Goal: Find specific page/section: Find specific page/section

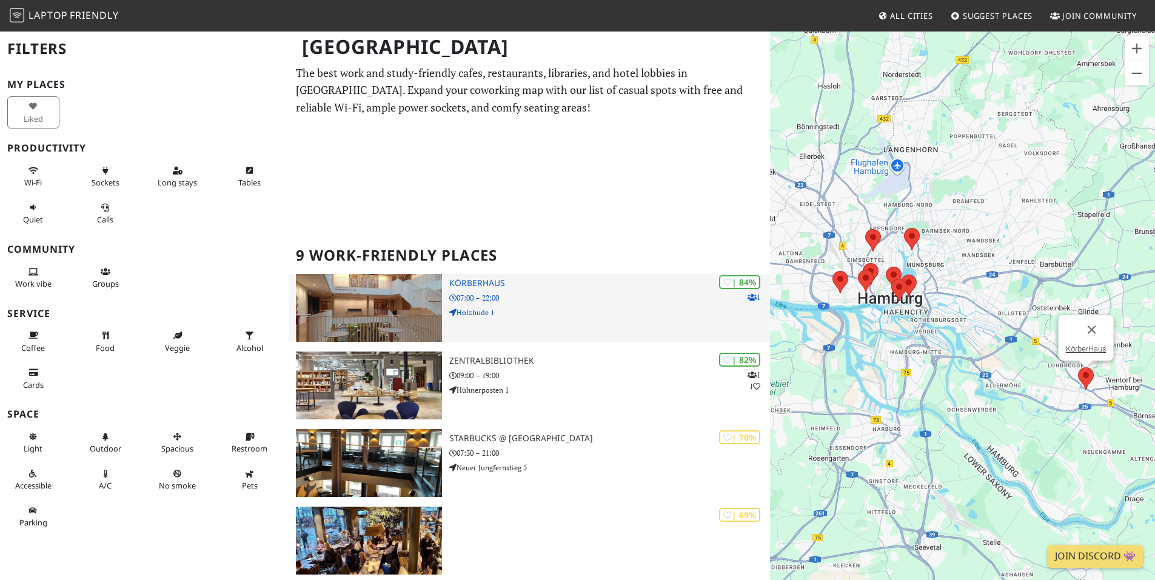
click at [471, 285] on h3 "KörberHaus" at bounding box center [609, 283] width 321 height 10
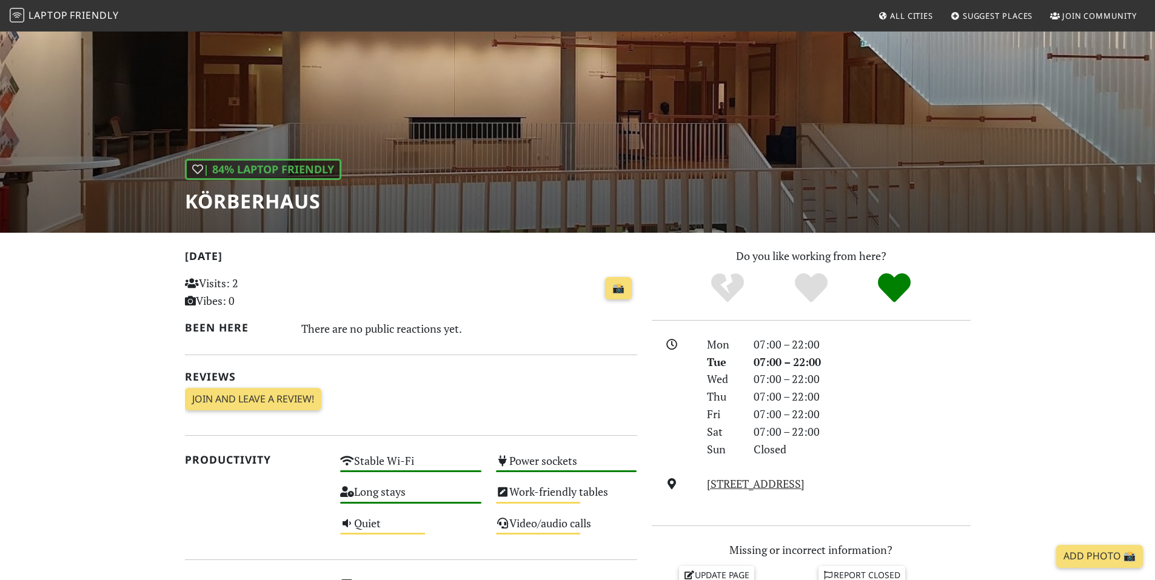
scroll to position [19, 0]
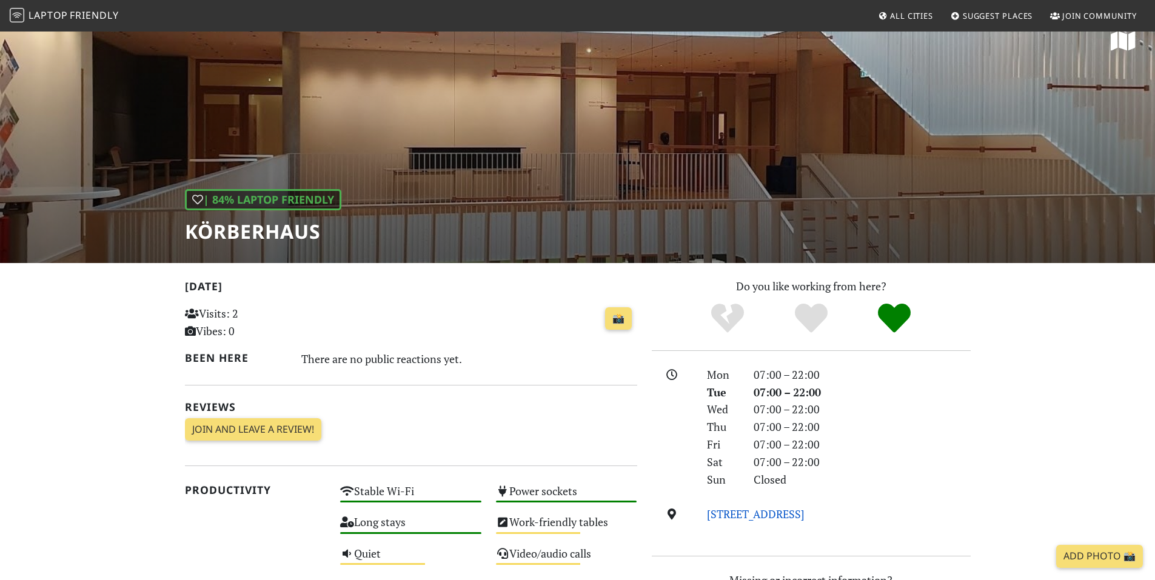
click at [776, 518] on link "Holzhude 1, 21029, Hamburg" at bounding box center [756, 514] width 98 height 15
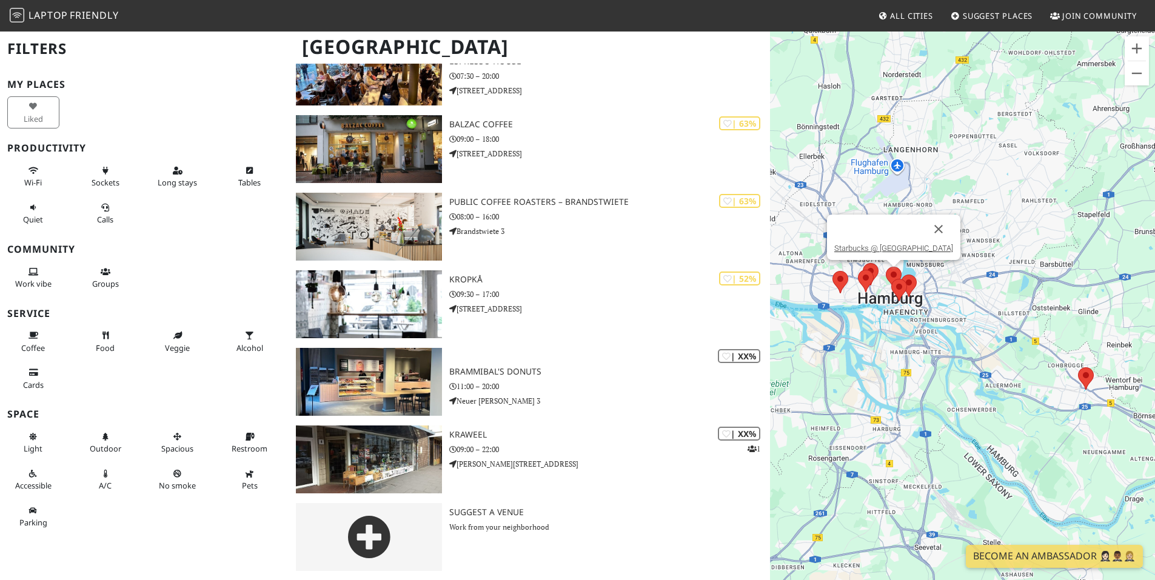
scroll to position [364, 0]
